Goal: Subscribe to service/newsletter

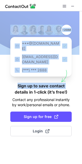
drag, startPoint x: 56, startPoint y: 7, endPoint x: 15, endPoint y: 81, distance: 84.0
click at [15, 81] on div "+200M ***@[DOMAIN_NAME] [EMAIL_ADDRESS][DOMAIN_NAME] (***) *** 2688 Sign up to …" at bounding box center [41, 82] width 82 height 164
click at [74, 4] on span at bounding box center [72, 6] width 4 height 4
